Goal: Check status: Check status

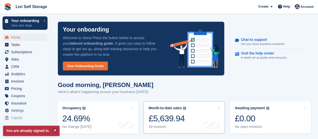
scroll to position [76, 0]
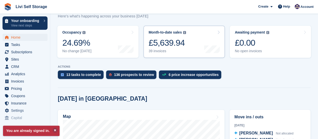
click at [159, 52] on div "39 invoices" at bounding box center [168, 51] width 38 height 4
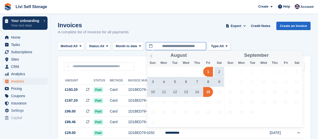
click at [194, 46] on input "**********" at bounding box center [176, 46] width 60 height 8
click at [202, 22] on div "Invoices A complete list of invoices for all payments Export Export Invoices Ex…" at bounding box center [184, 31] width 253 height 19
